Goal: Information Seeking & Learning: Learn about a topic

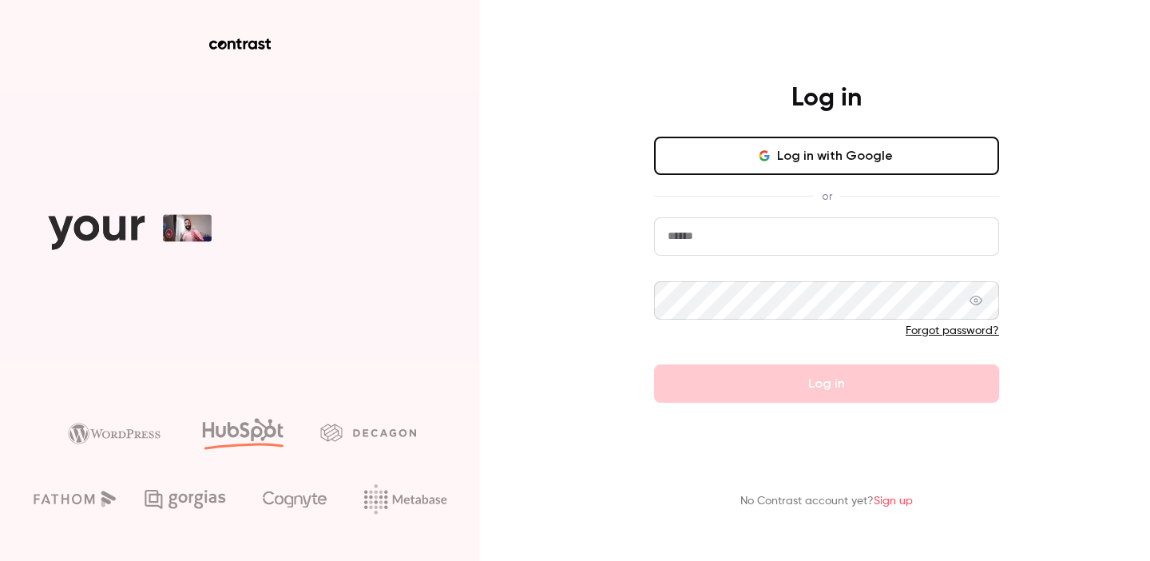
click at [813, 157] on button "Log in with Google" at bounding box center [826, 156] width 345 height 38
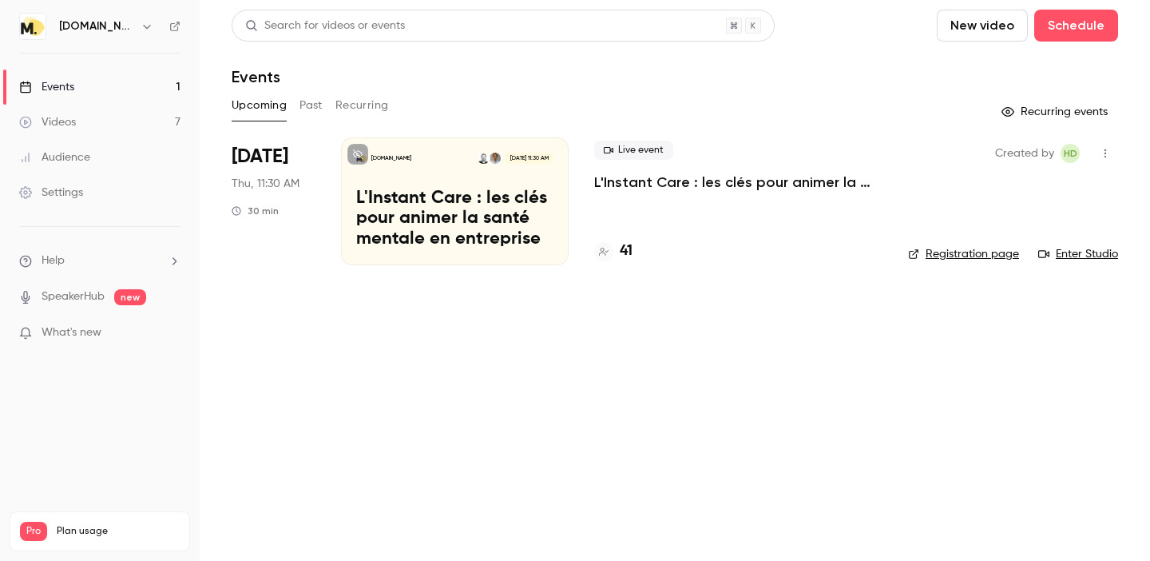
click at [316, 108] on button "Past" at bounding box center [311, 106] width 23 height 26
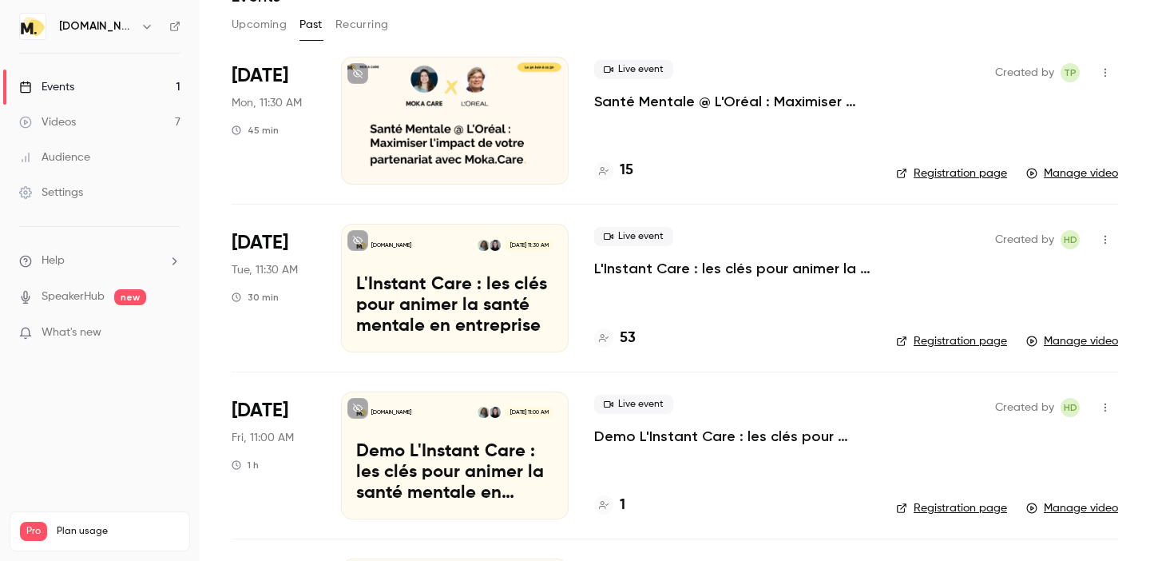
scroll to position [164, 0]
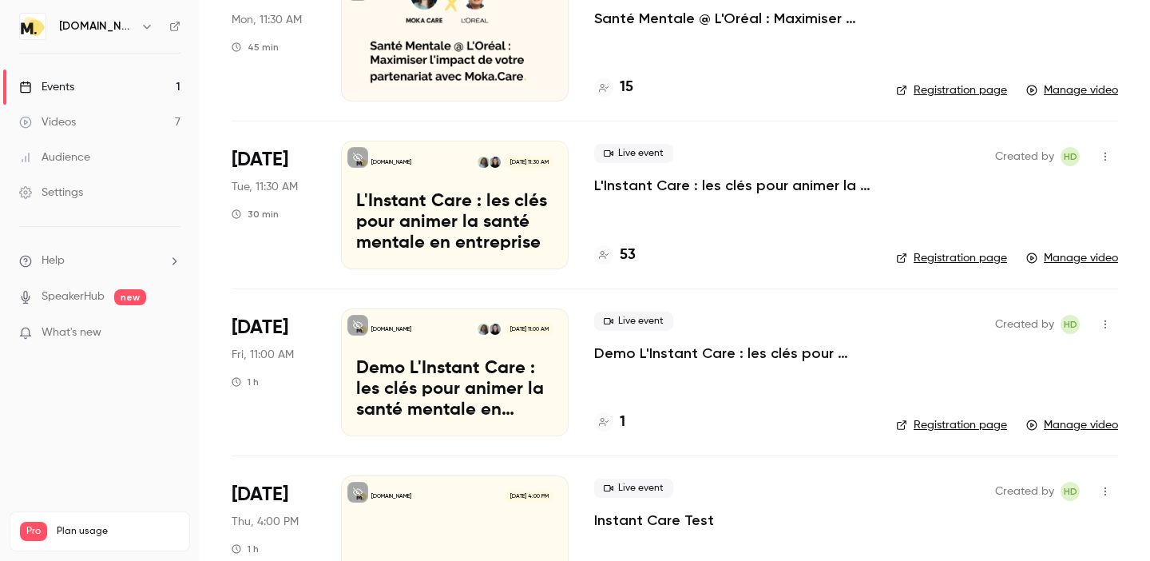
click at [490, 216] on p "L'Instant Care : les clés pour animer la santé mentale en entreprise" at bounding box center [454, 223] width 197 height 62
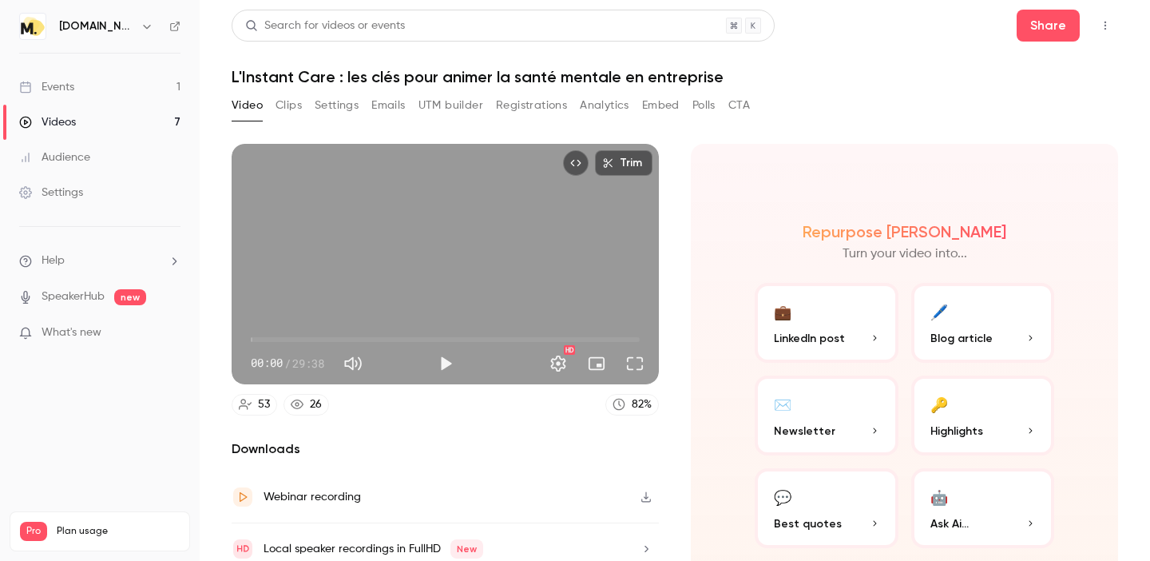
click at [693, 105] on button "Polls" at bounding box center [704, 106] width 23 height 26
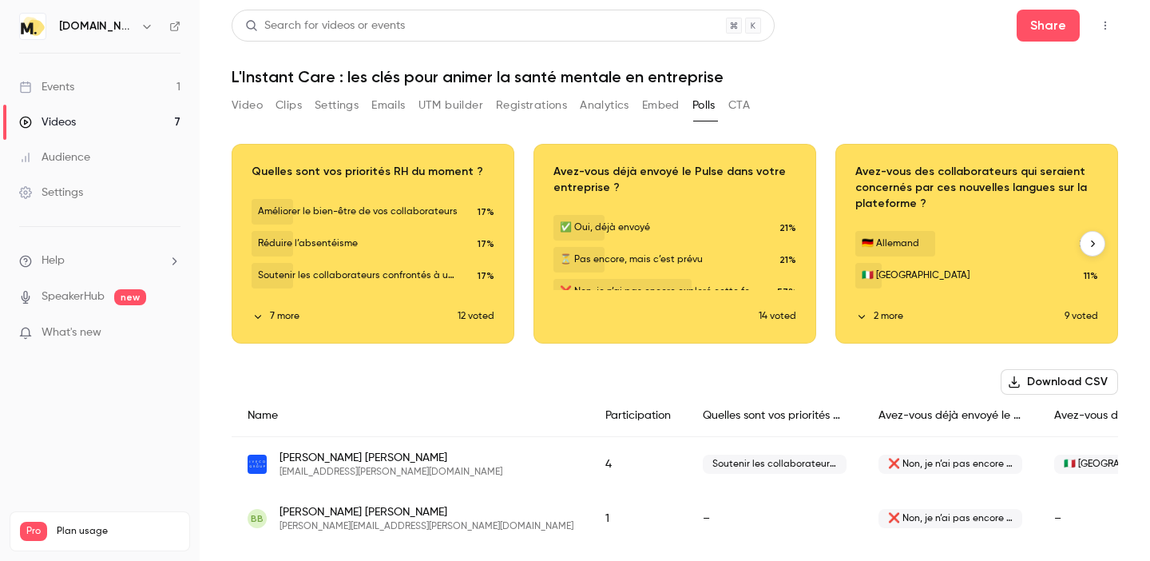
click at [290, 312] on button "7 more" at bounding box center [355, 316] width 206 height 14
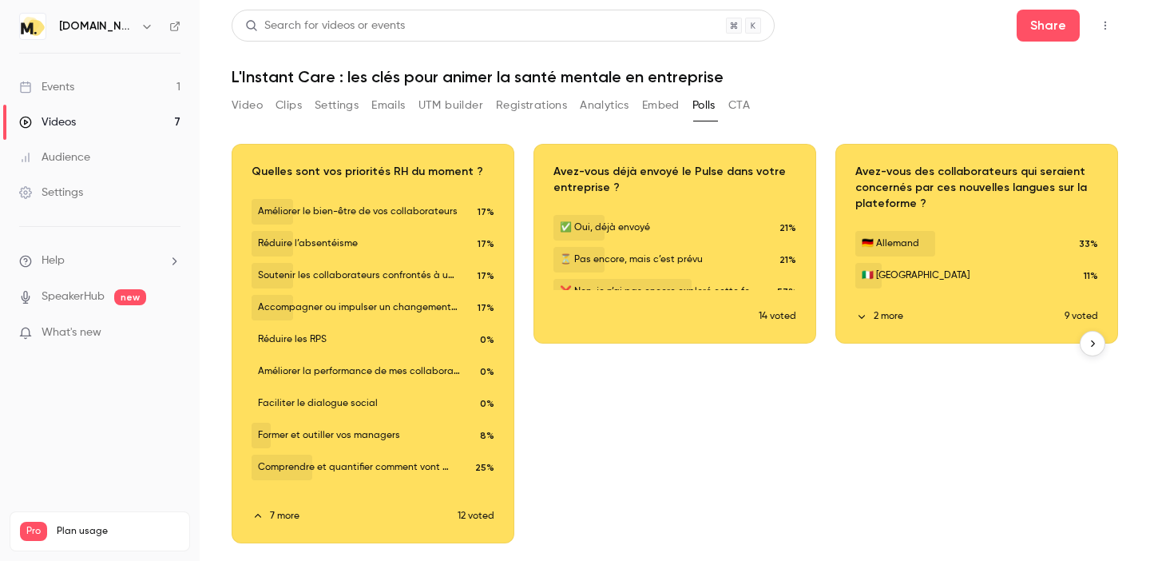
click at [455, 276] on div "Download image" at bounding box center [372, 344] width 281 height 398
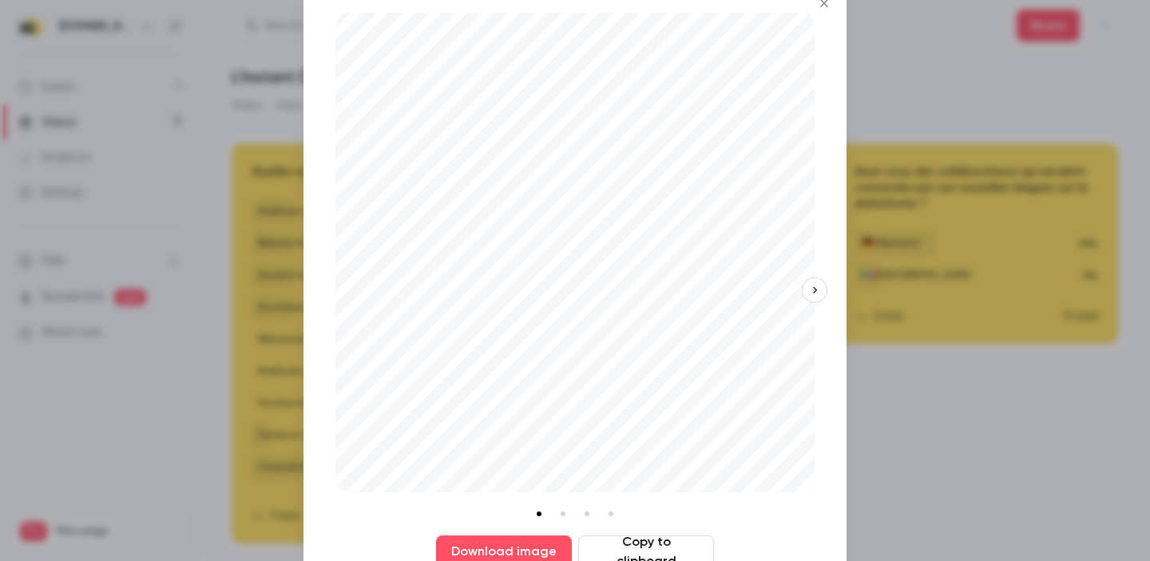
click at [810, 282] on button "button" at bounding box center [815, 290] width 26 height 26
click at [326, 291] on button "button" at bounding box center [336, 290] width 26 height 26
click at [228, 459] on div at bounding box center [575, 280] width 1150 height 561
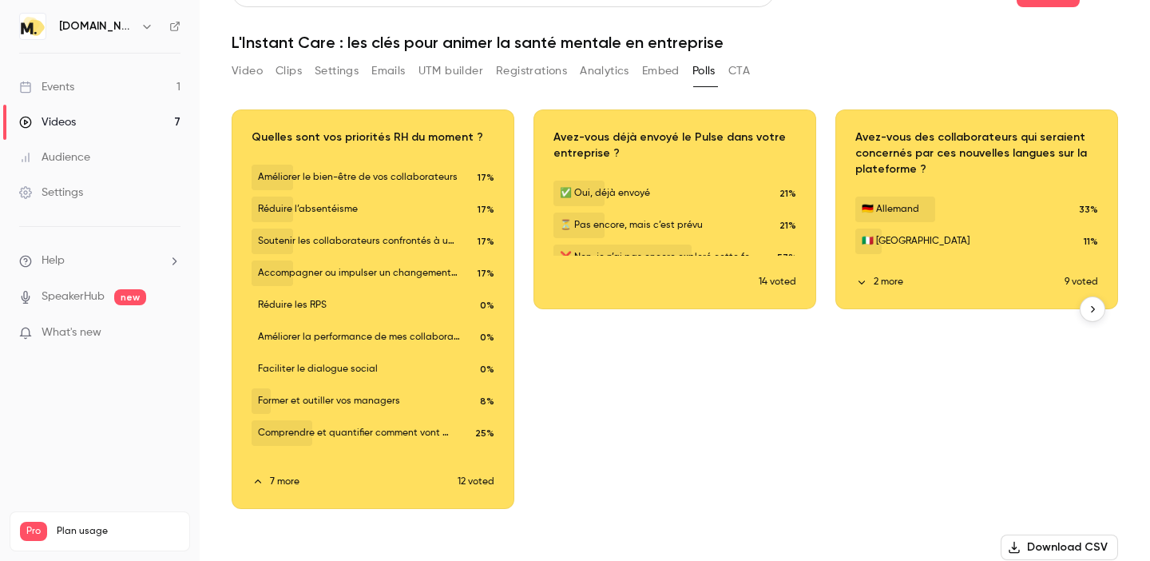
scroll to position [42, 0]
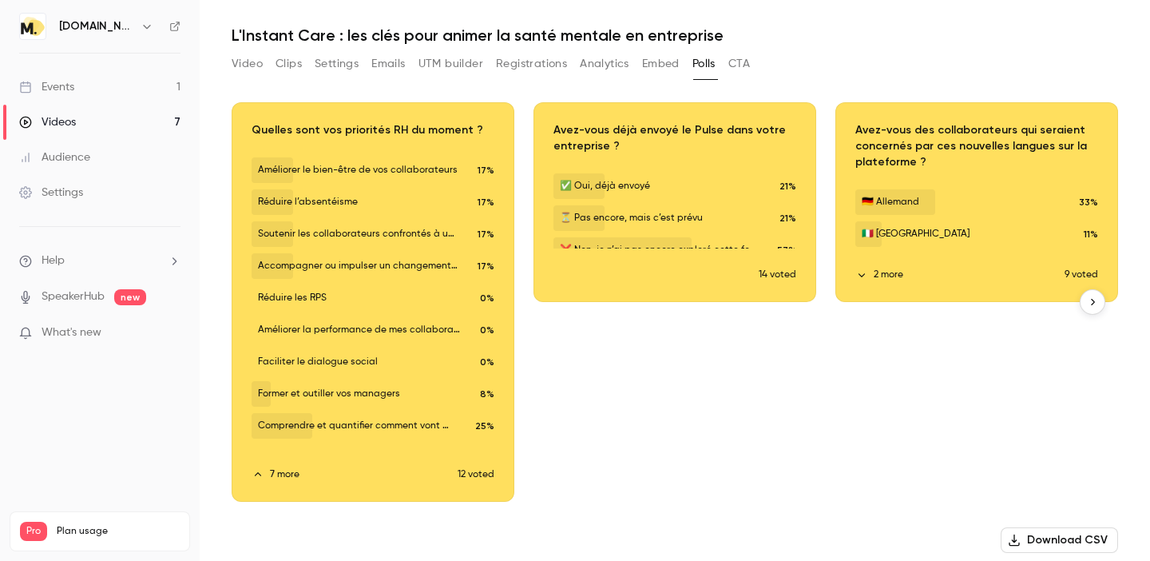
click at [450, 425] on div "Download image" at bounding box center [372, 302] width 281 height 398
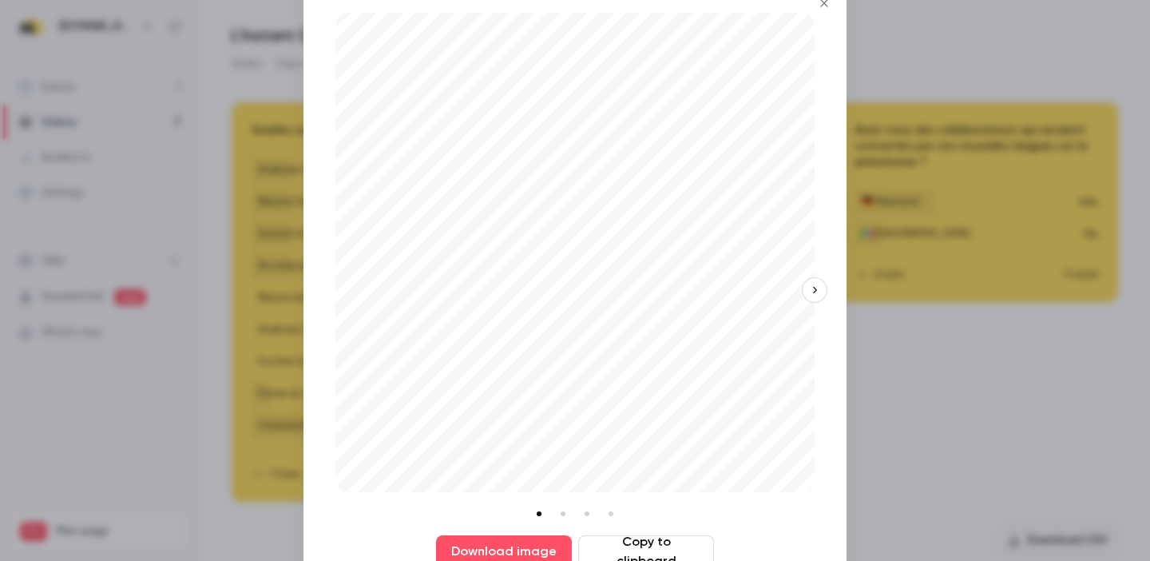
click at [822, 286] on button "button" at bounding box center [815, 290] width 26 height 26
click at [819, 291] on icon "button" at bounding box center [814, 289] width 11 height 11
click at [259, 299] on div at bounding box center [575, 280] width 1150 height 561
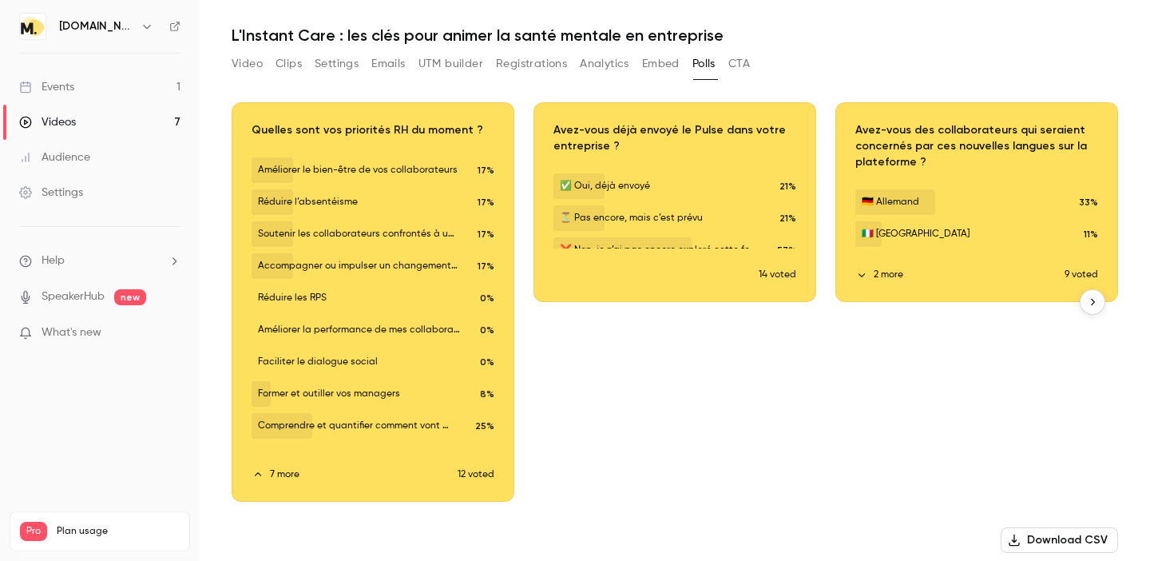
click at [343, 130] on div "Download image" at bounding box center [372, 302] width 281 height 398
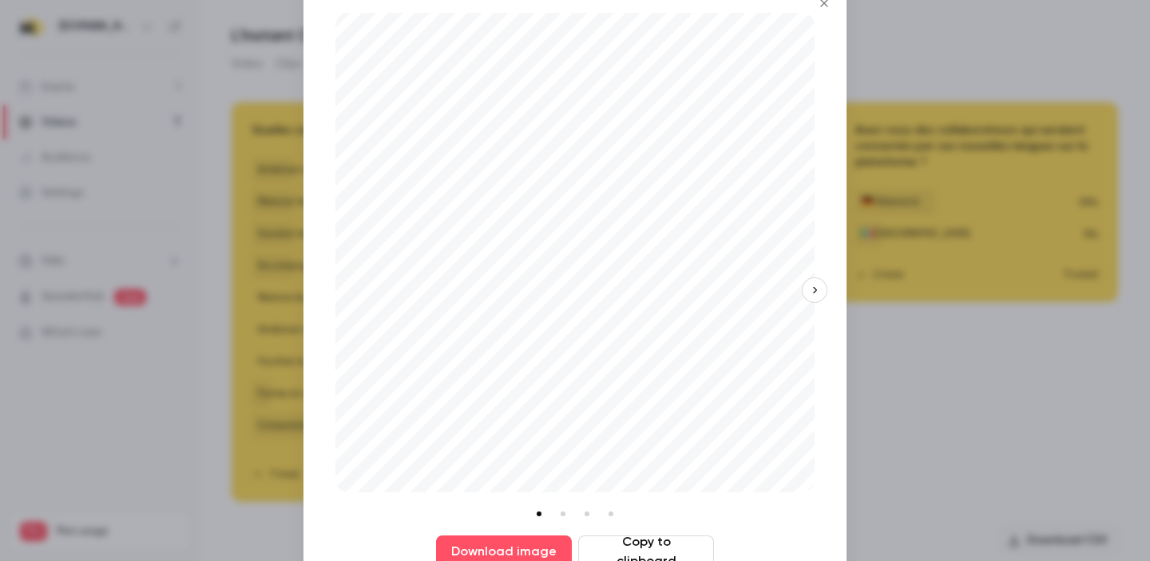
click at [272, 212] on div at bounding box center [575, 280] width 1150 height 561
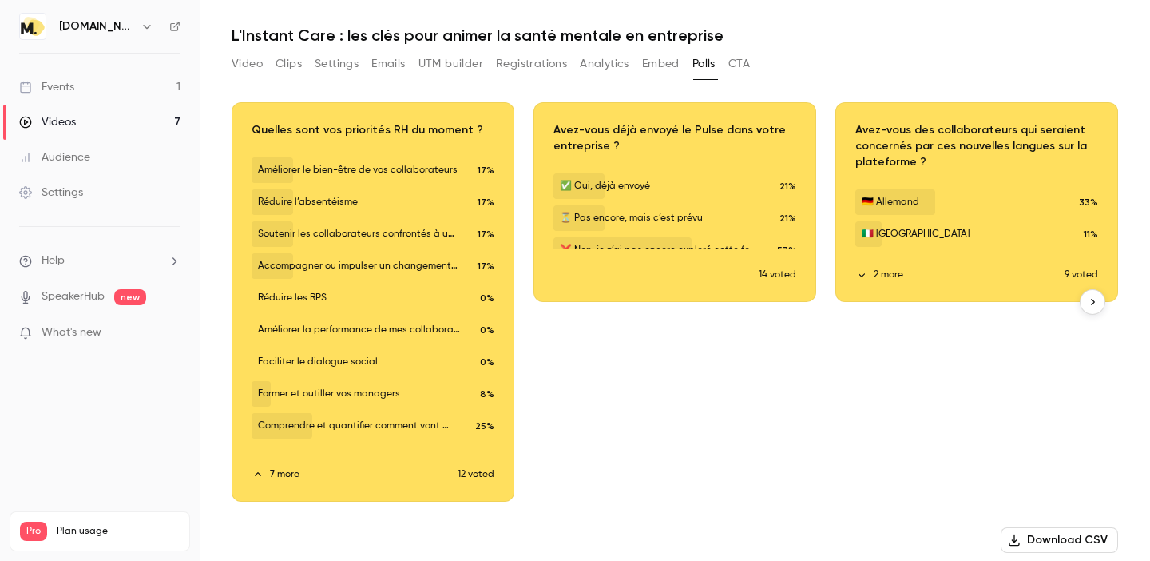
click at [272, 476] on button "7 more" at bounding box center [355, 474] width 206 height 14
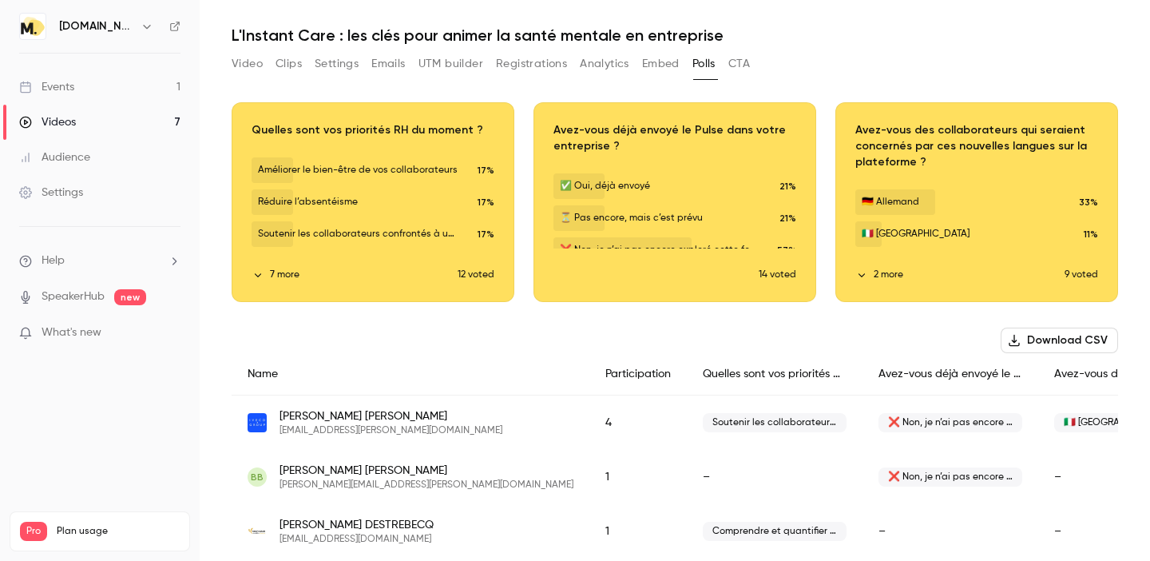
scroll to position [89, 0]
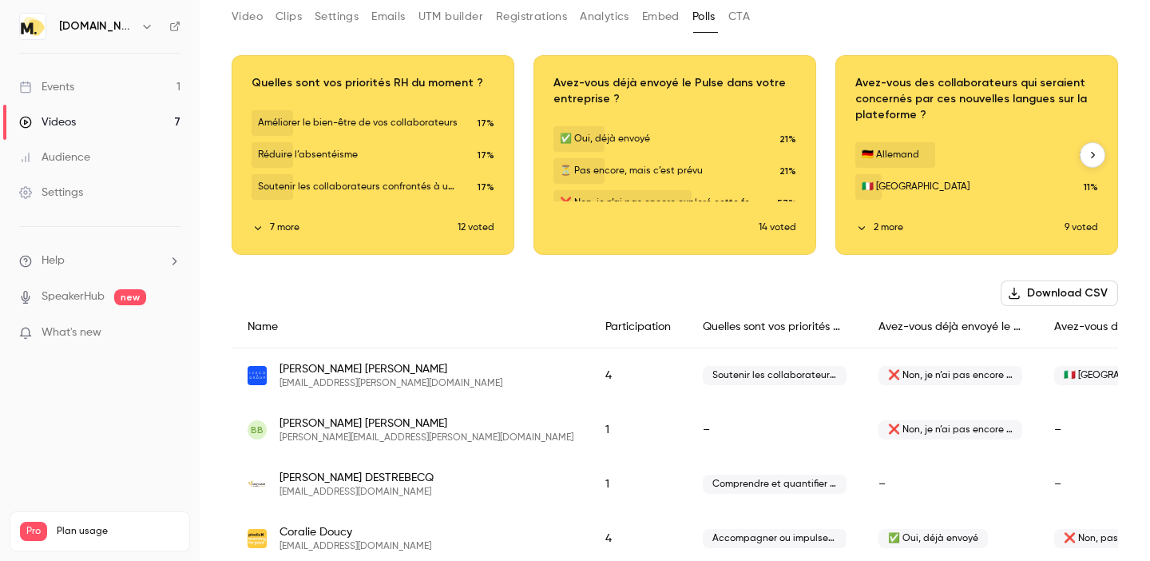
click at [286, 228] on button "7 more" at bounding box center [355, 227] width 206 height 14
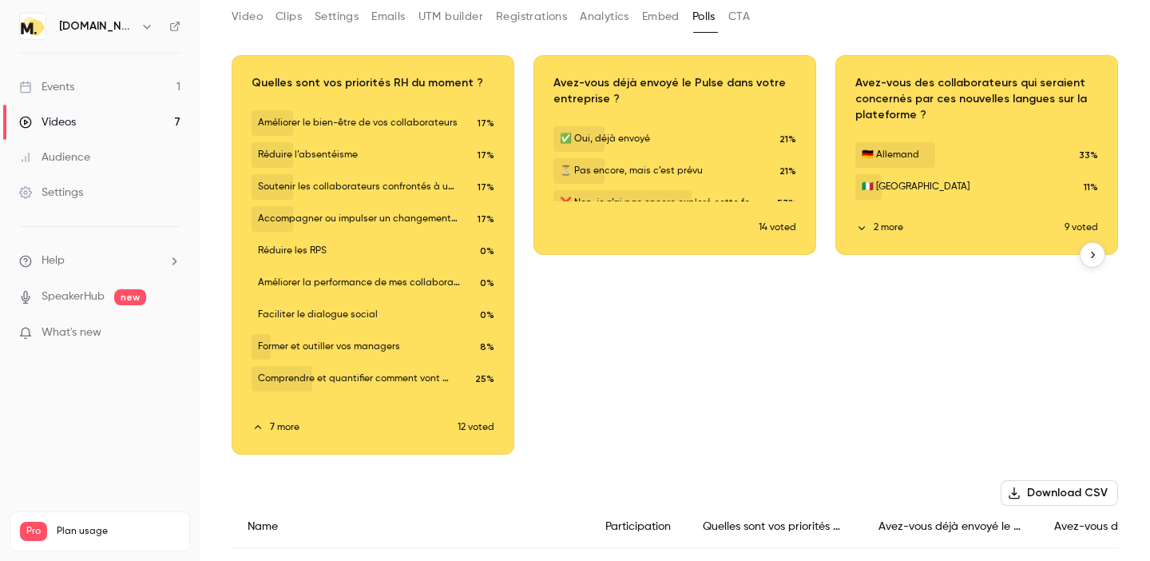
click at [391, 166] on div "Download image" at bounding box center [372, 255] width 281 height 398
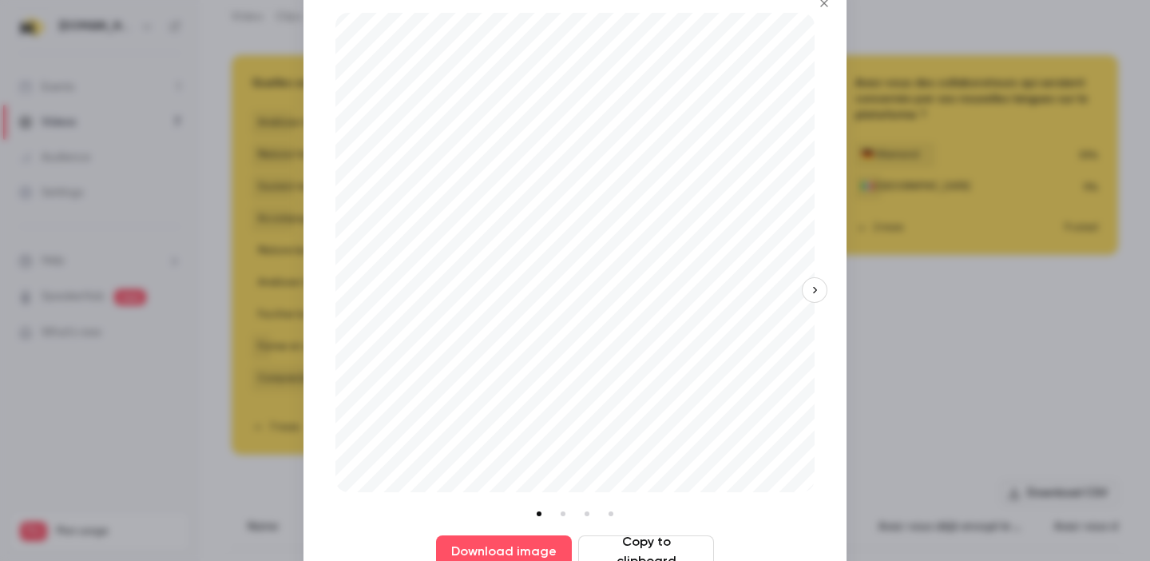
click at [327, 267] on div "Download image Copy to clipboard" at bounding box center [575, 280] width 543 height 599
click at [287, 266] on div at bounding box center [575, 280] width 1150 height 561
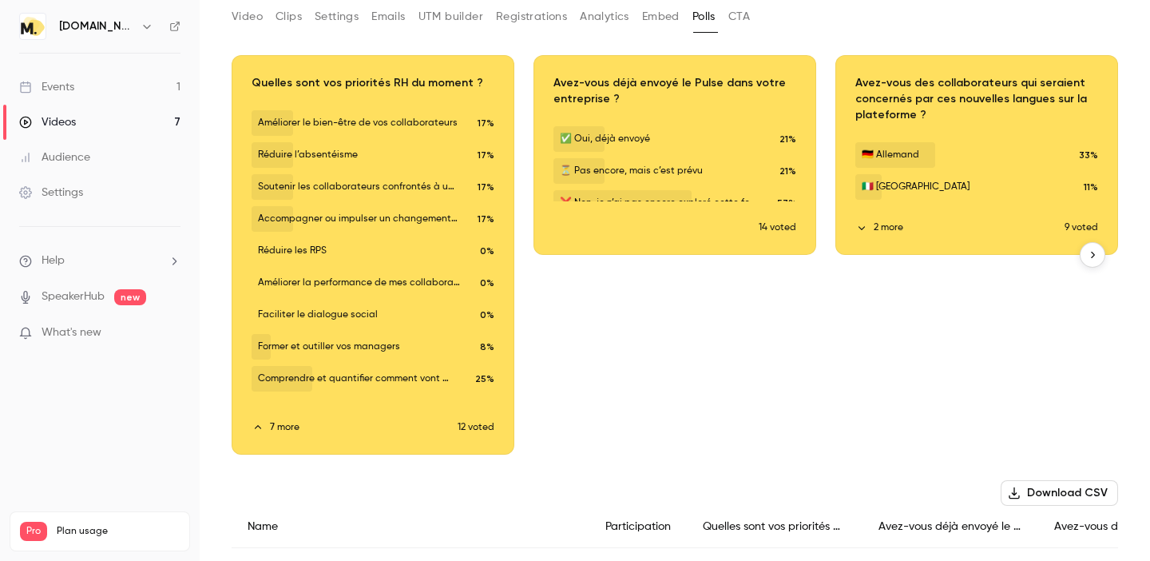
click at [455, 189] on div "Download image" at bounding box center [372, 255] width 281 height 398
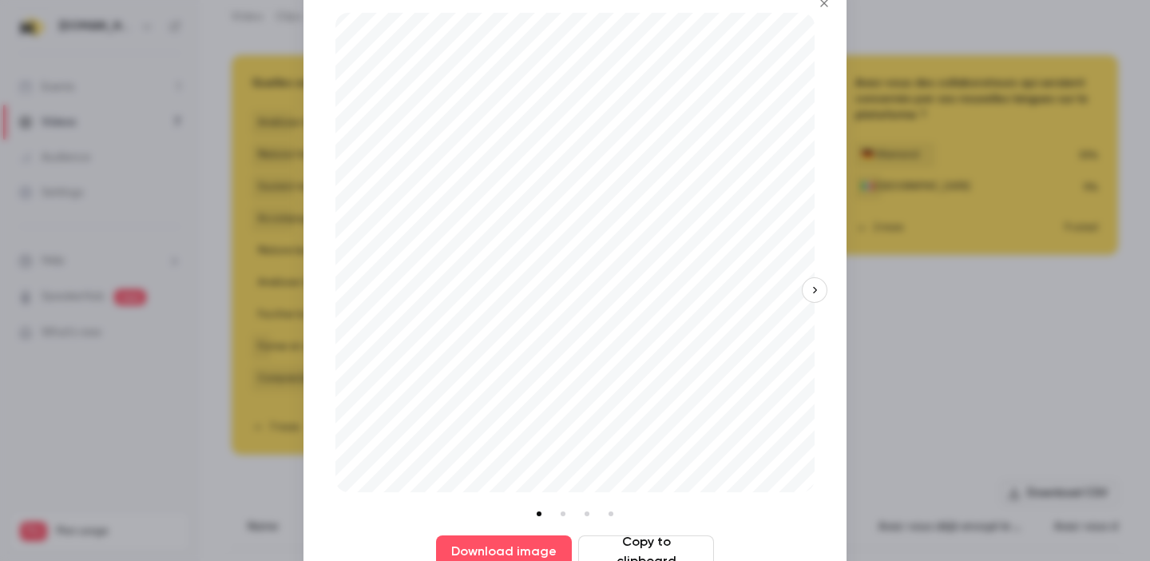
click at [255, 256] on div at bounding box center [575, 280] width 1150 height 561
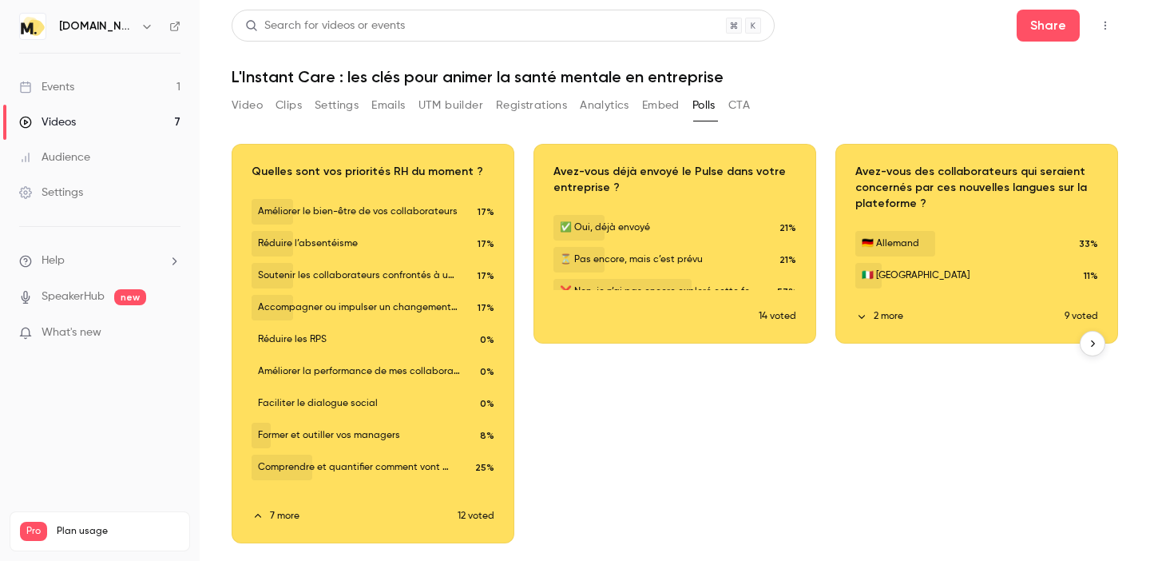
scroll to position [335, 0]
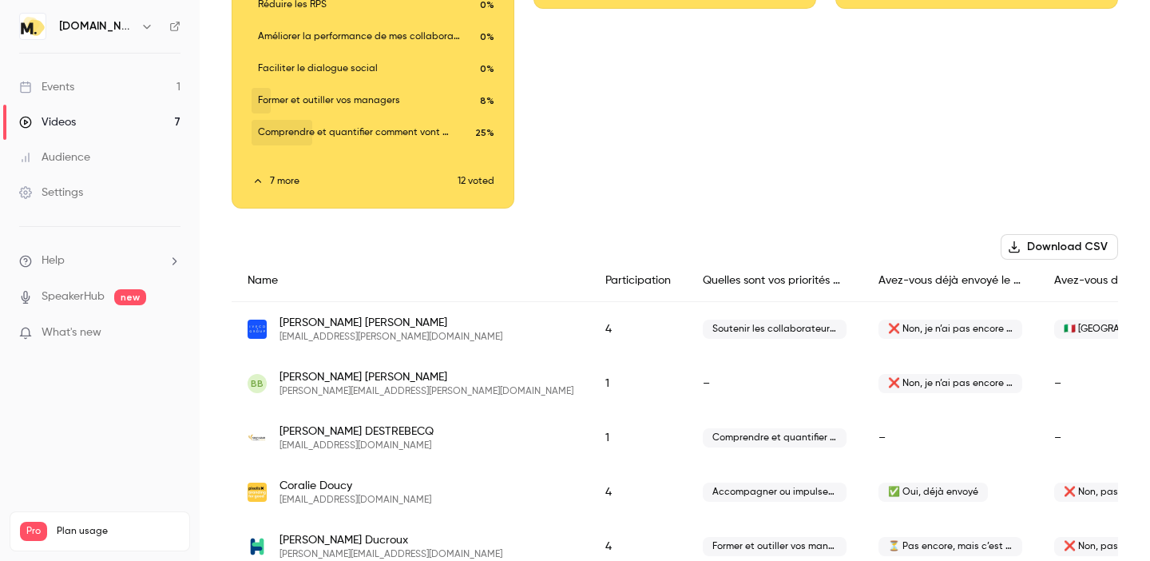
click at [879, 328] on span "❌ Non, je n’ai pas encore exploré cette fonctionnalité" at bounding box center [951, 329] width 144 height 19
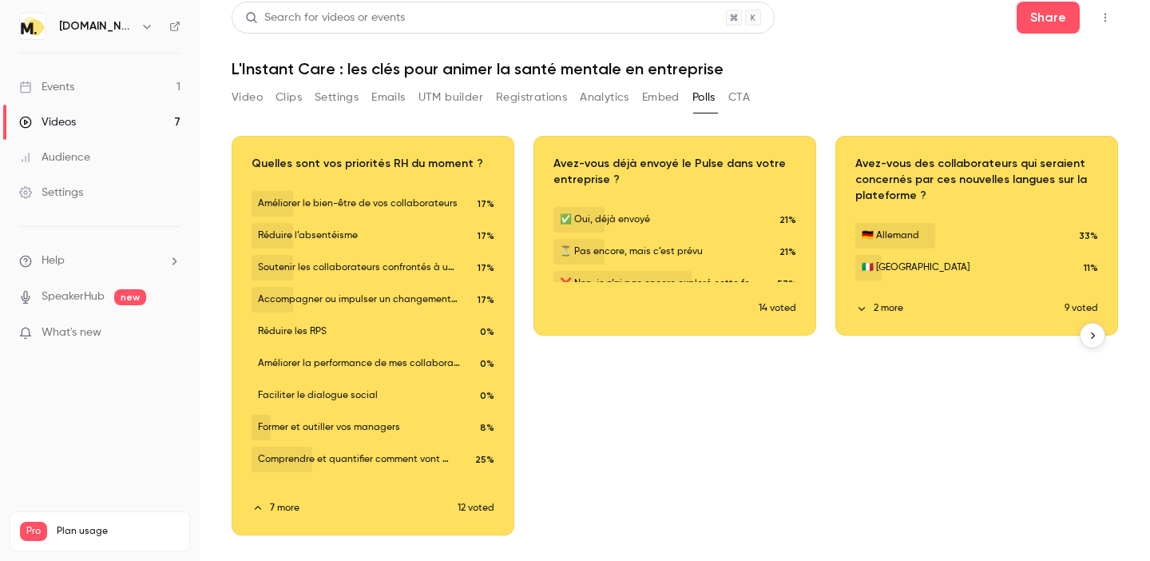
scroll to position [0, 0]
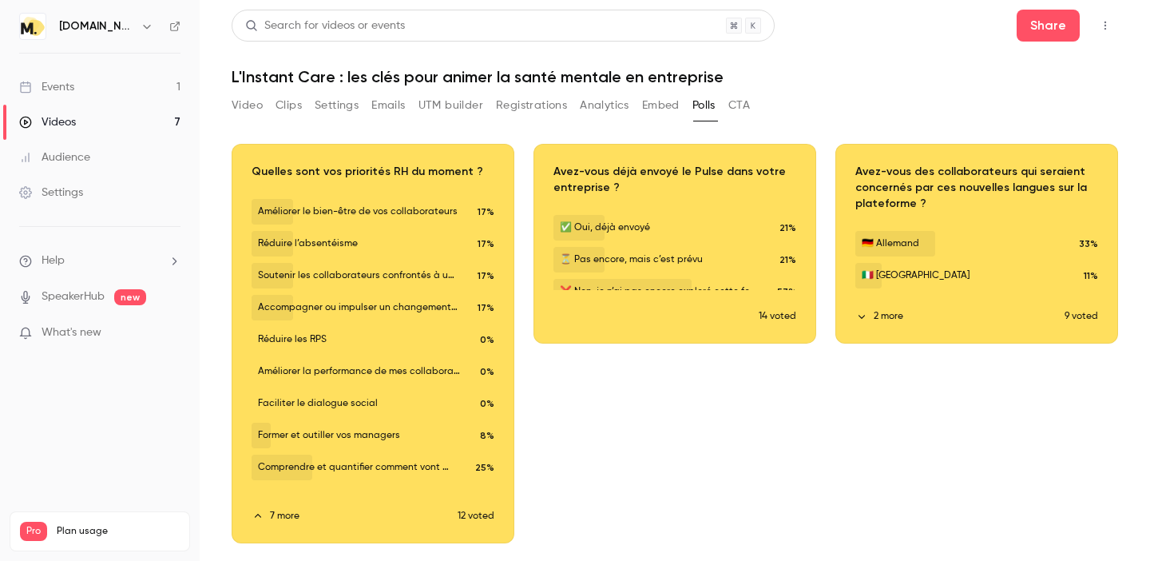
click at [326, 218] on div "Download image" at bounding box center [372, 344] width 281 height 398
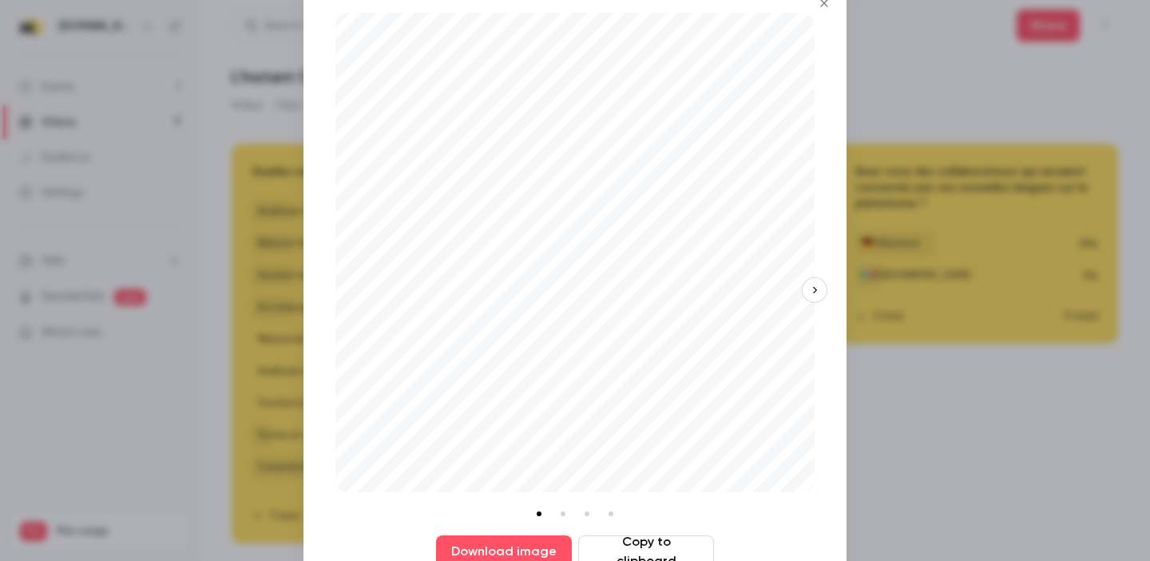
click at [326, 218] on div "Download image Copy to clipboard" at bounding box center [575, 280] width 543 height 599
click at [926, 320] on div at bounding box center [575, 280] width 1150 height 561
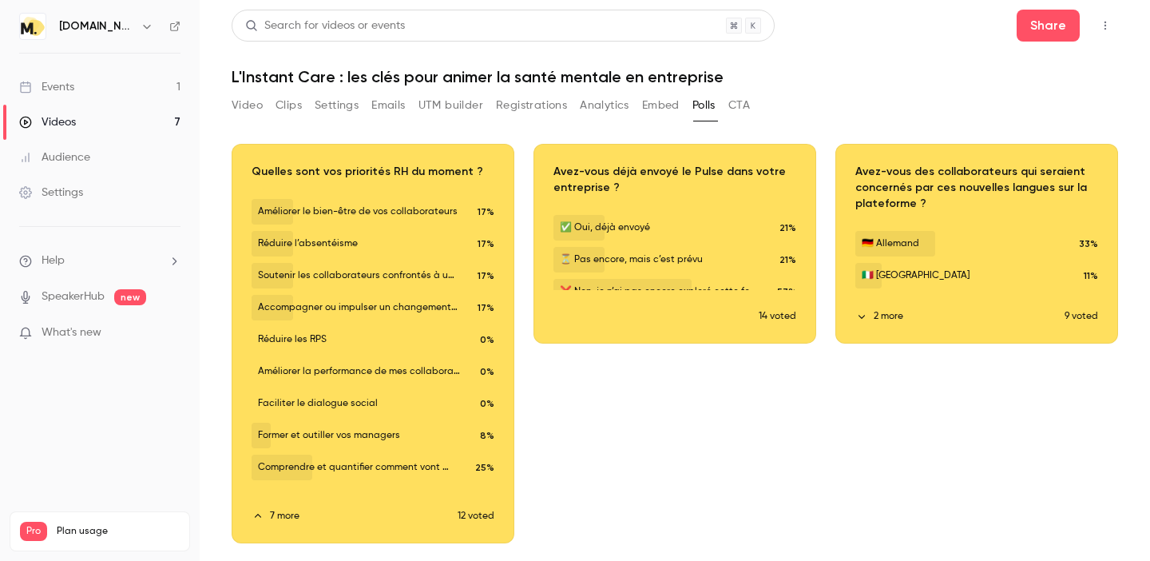
click at [61, 92] on div "Events" at bounding box center [46, 87] width 55 height 16
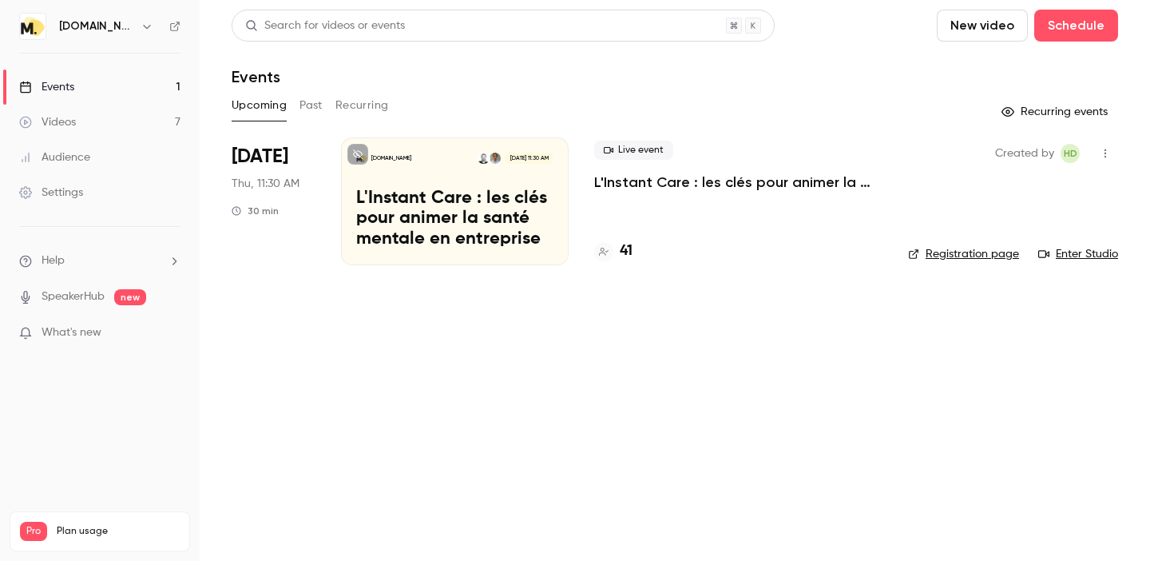
click at [479, 200] on p "L'Instant Care : les clés pour animer la santé mentale en entreprise" at bounding box center [454, 220] width 197 height 62
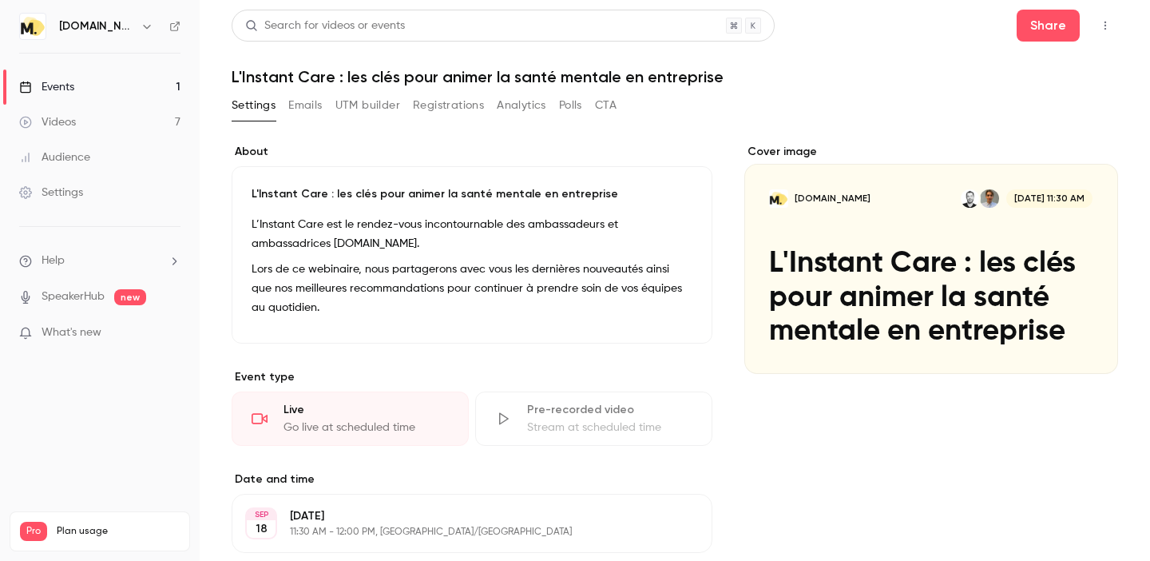
click at [317, 104] on button "Emails" at bounding box center [305, 106] width 34 height 26
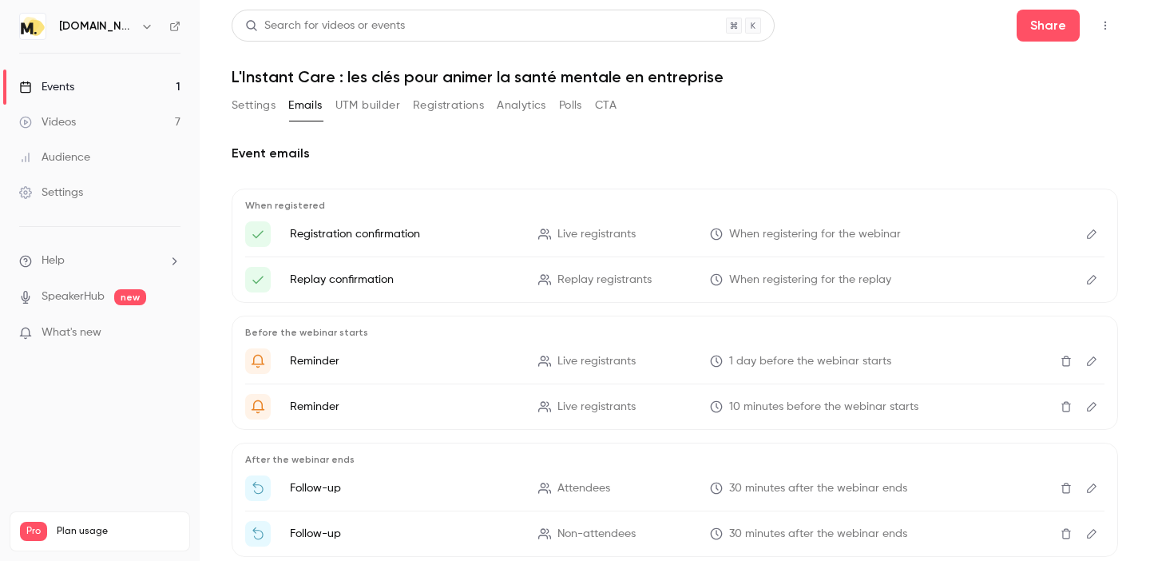
click at [254, 105] on button "Settings" at bounding box center [254, 106] width 44 height 26
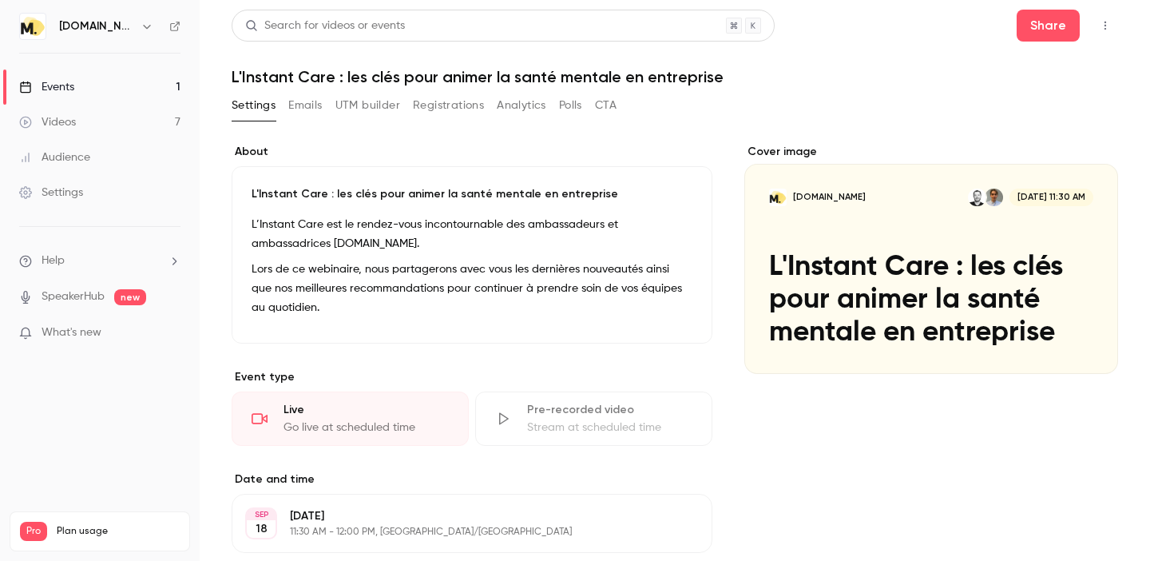
click at [254, 105] on button "Settings" at bounding box center [254, 106] width 44 height 26
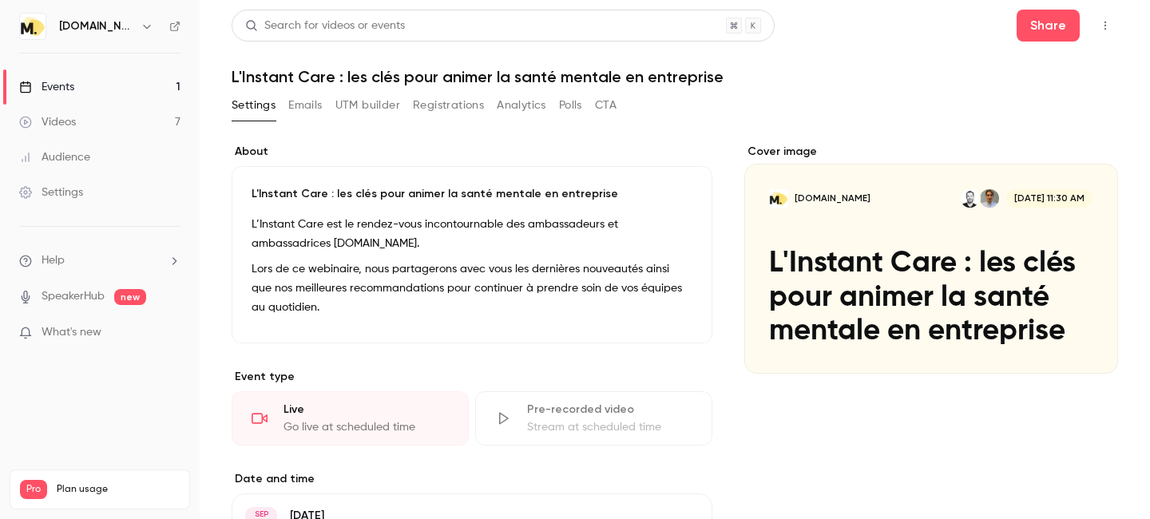
click at [95, 85] on link "Events 1" at bounding box center [100, 86] width 200 height 35
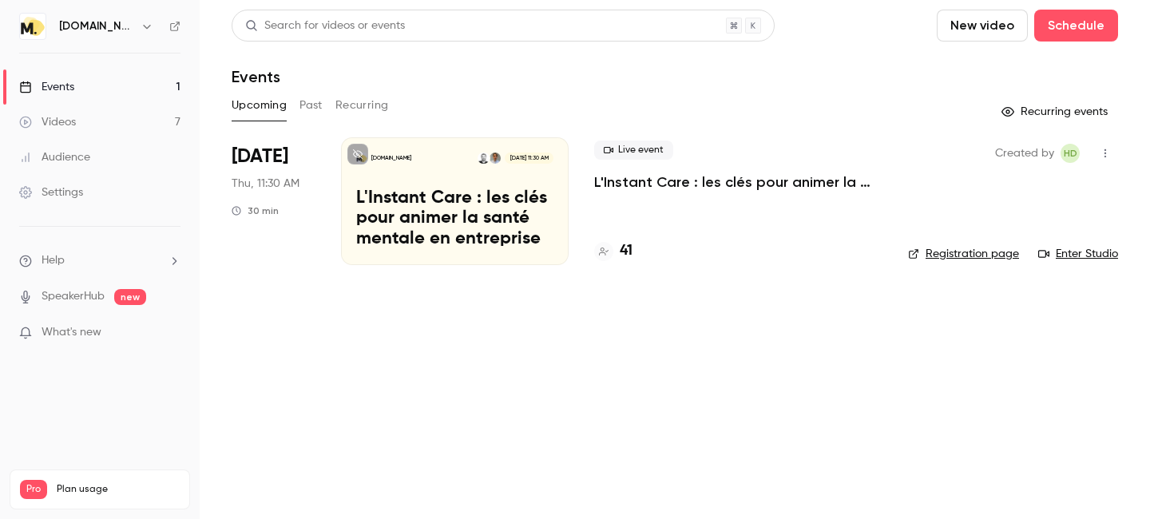
click at [1070, 259] on link "Enter Studio" at bounding box center [1078, 254] width 80 height 16
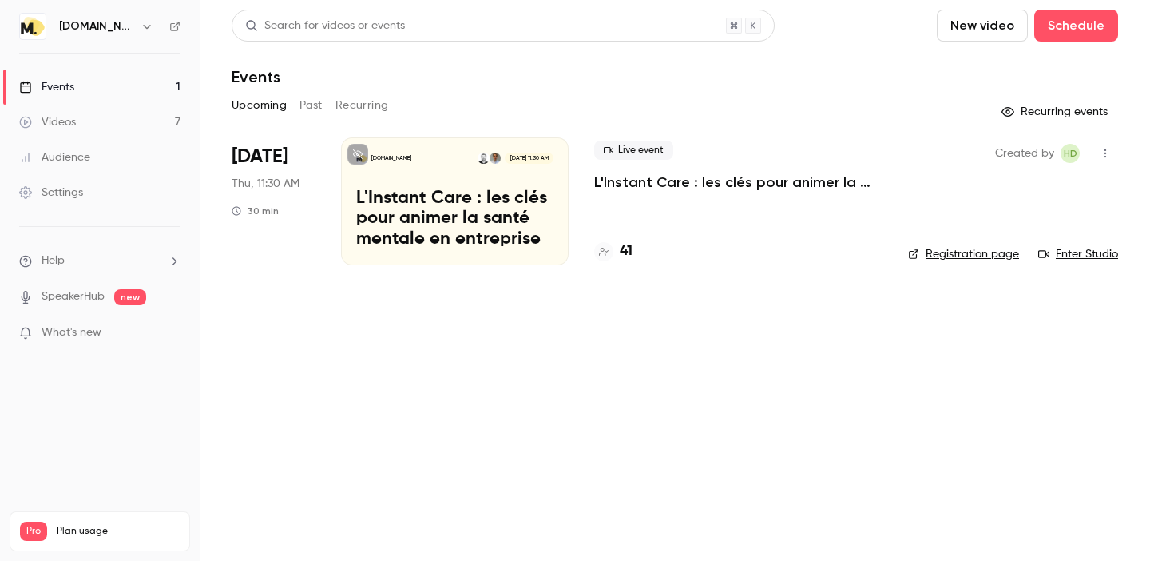
click at [302, 97] on button "Past" at bounding box center [311, 106] width 23 height 26
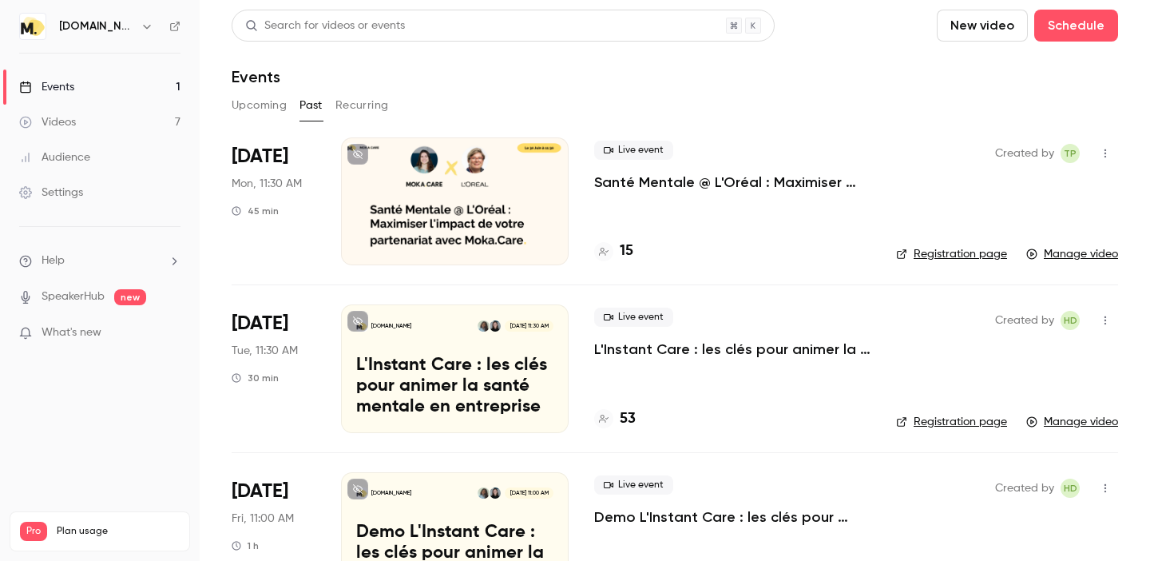
click at [434, 325] on div "[DOMAIN_NAME] [DATE] 11:30 AM" at bounding box center [454, 325] width 197 height 11
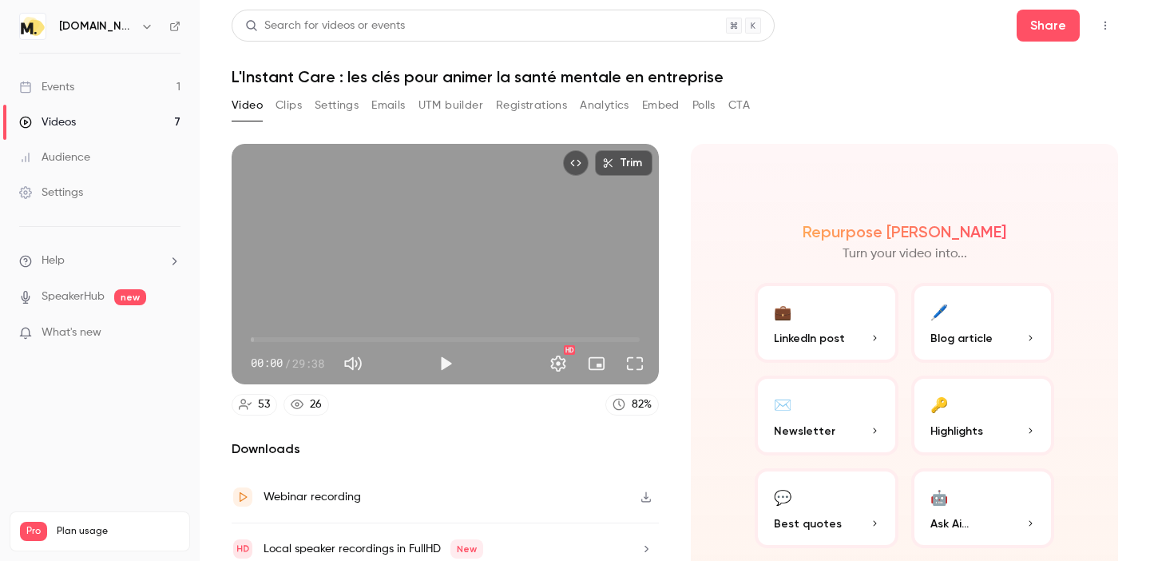
click at [693, 101] on button "Polls" at bounding box center [704, 106] width 23 height 26
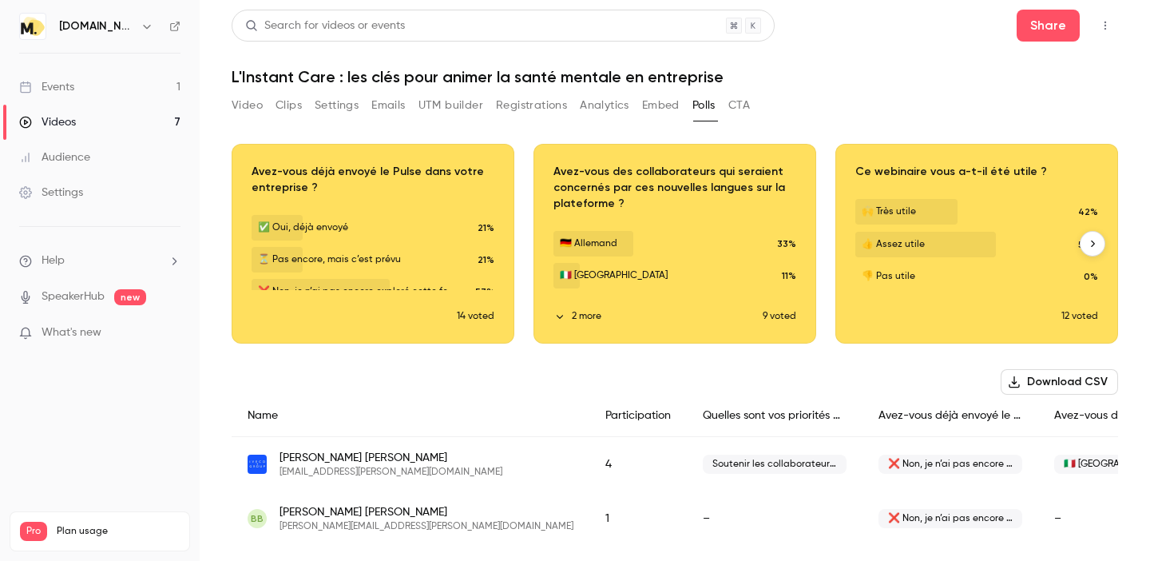
scroll to position [0, 302]
